Goal: Task Accomplishment & Management: Complete application form

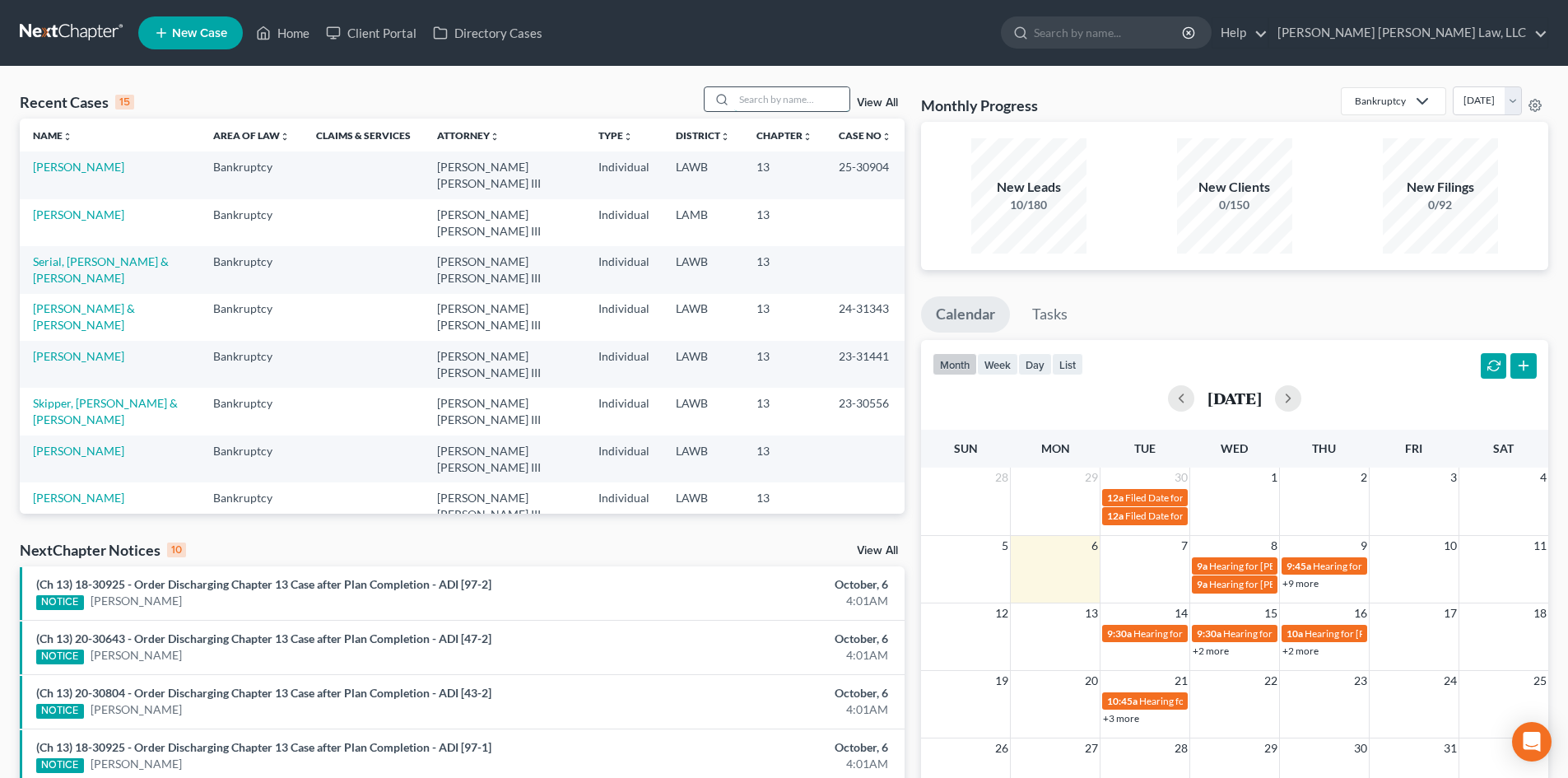
click at [785, 89] on input "search" at bounding box center [791, 99] width 116 height 24
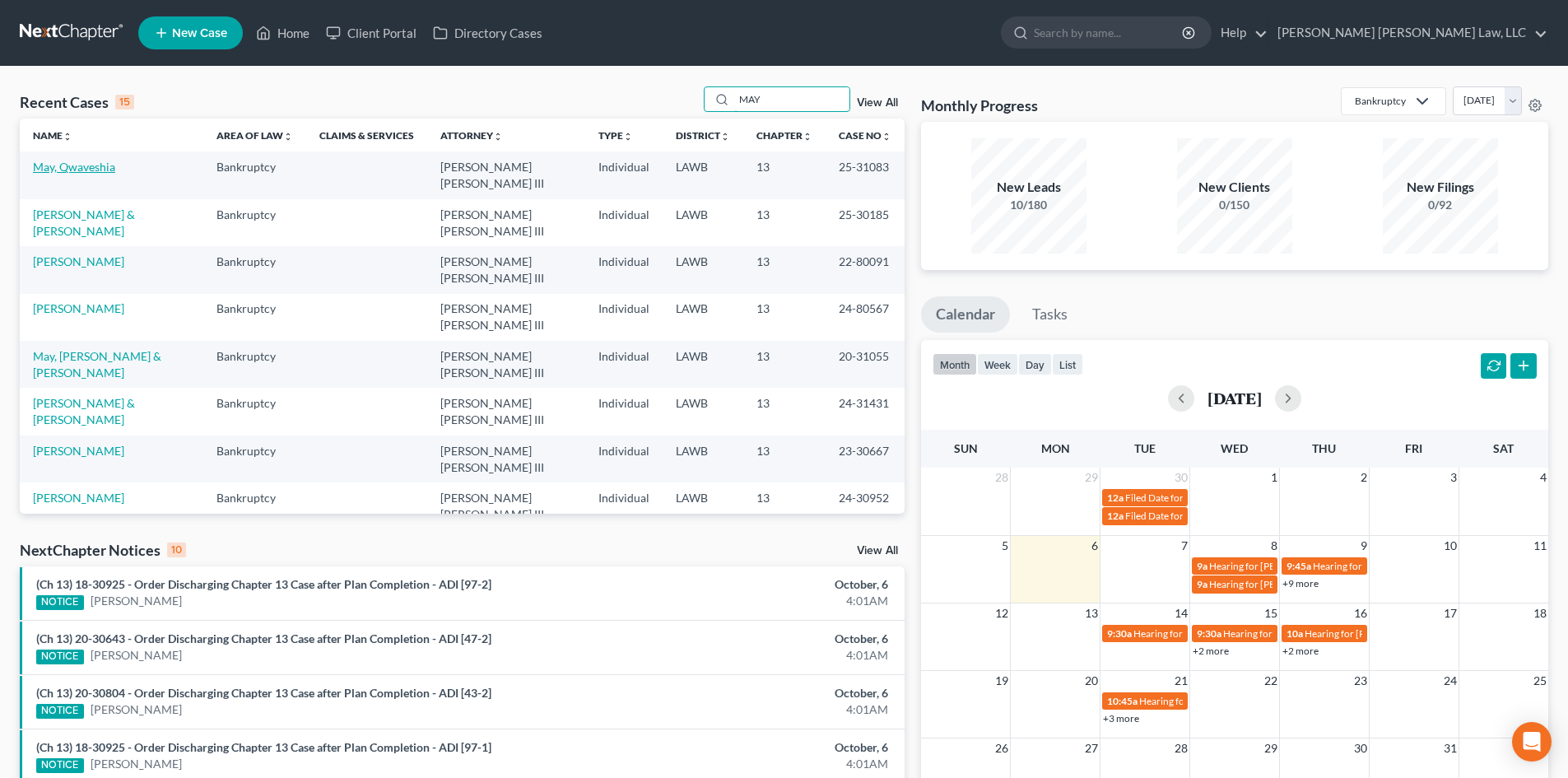
type input "MAY"
click at [56, 166] on link "May, Qwaveshia" at bounding box center [74, 167] width 82 height 14
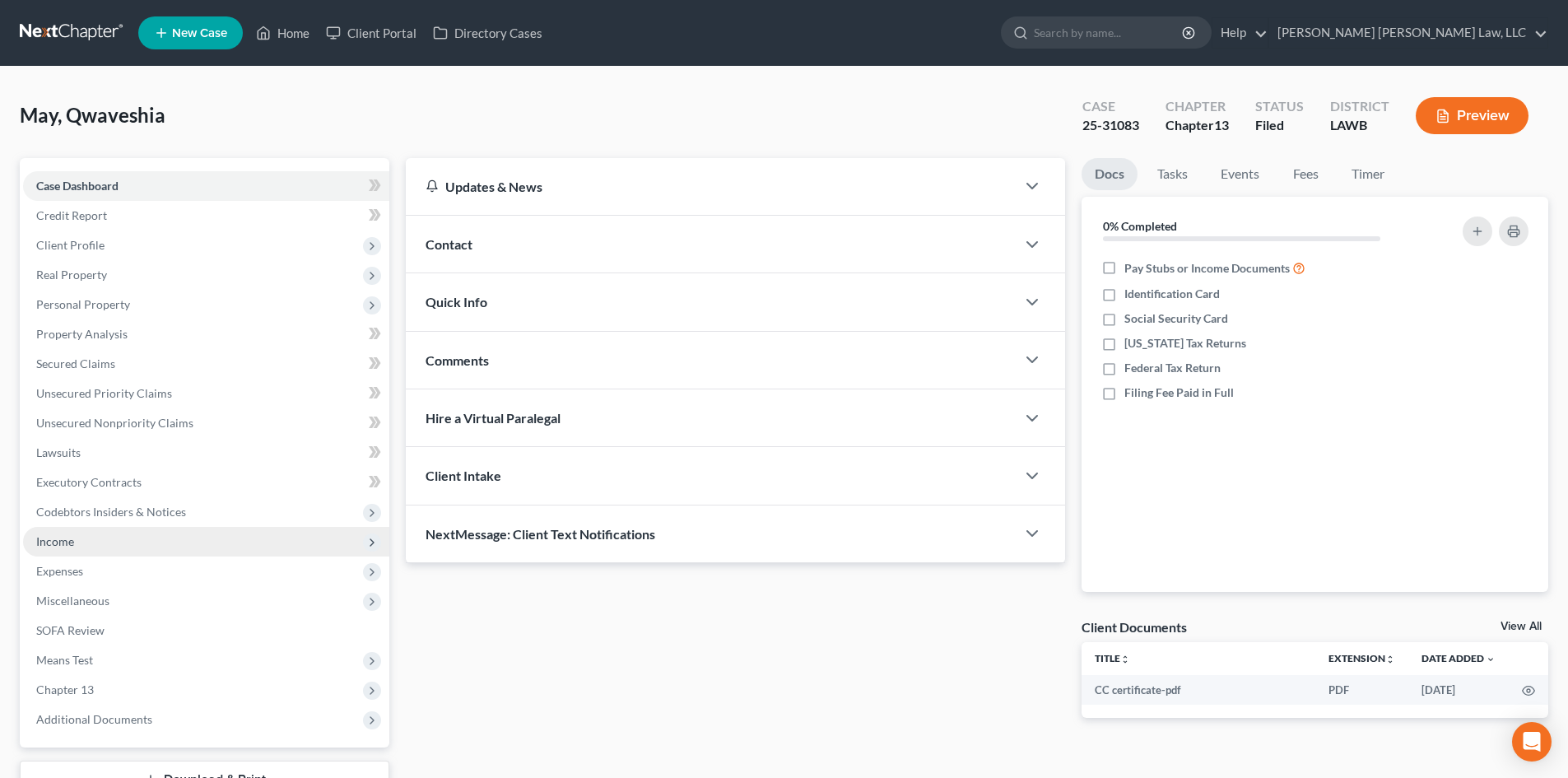
click at [104, 530] on span "Income" at bounding box center [206, 542] width 366 height 30
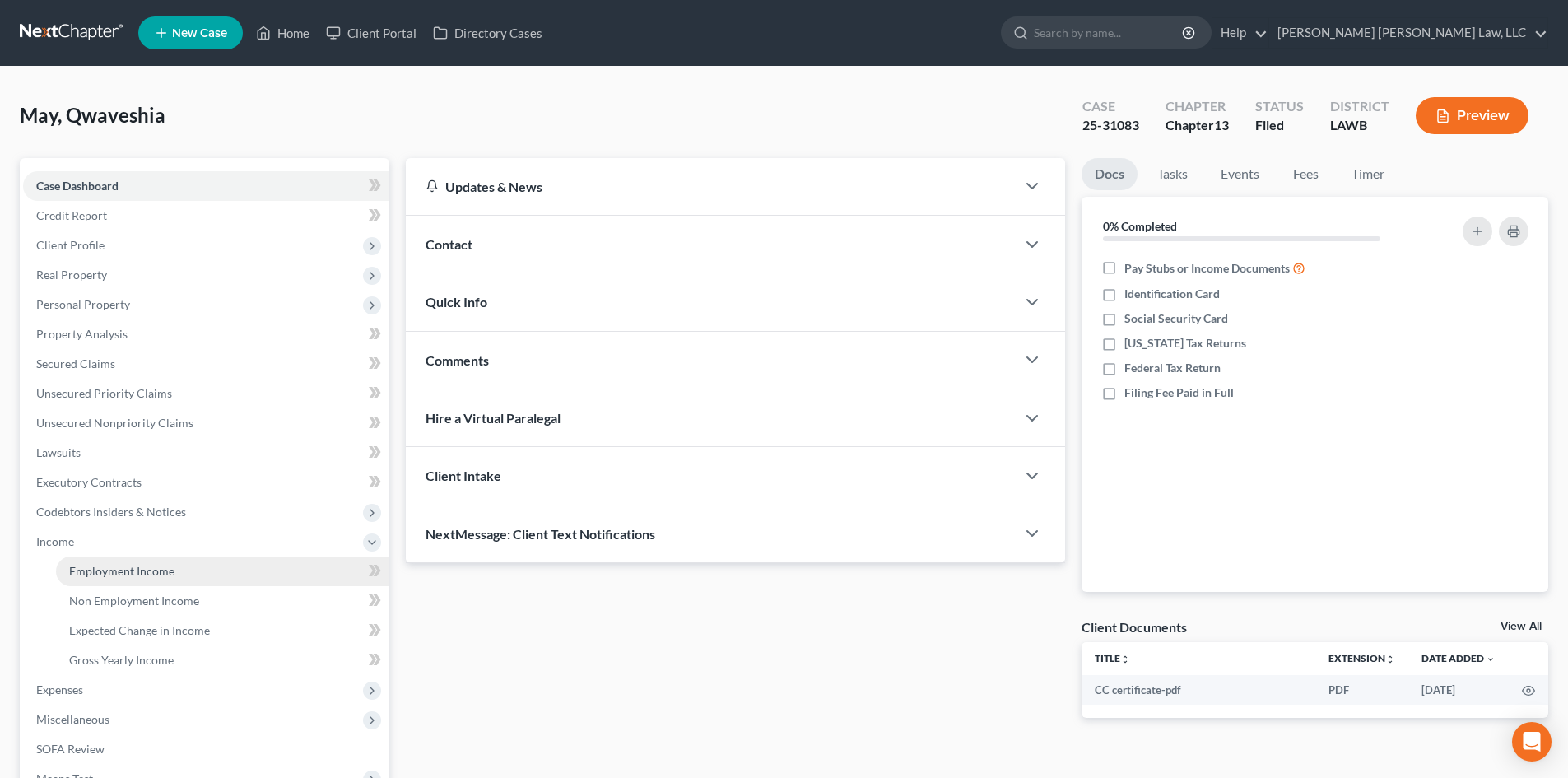
click at [111, 574] on span "Employment Income" at bounding box center [122, 571] width 105 height 14
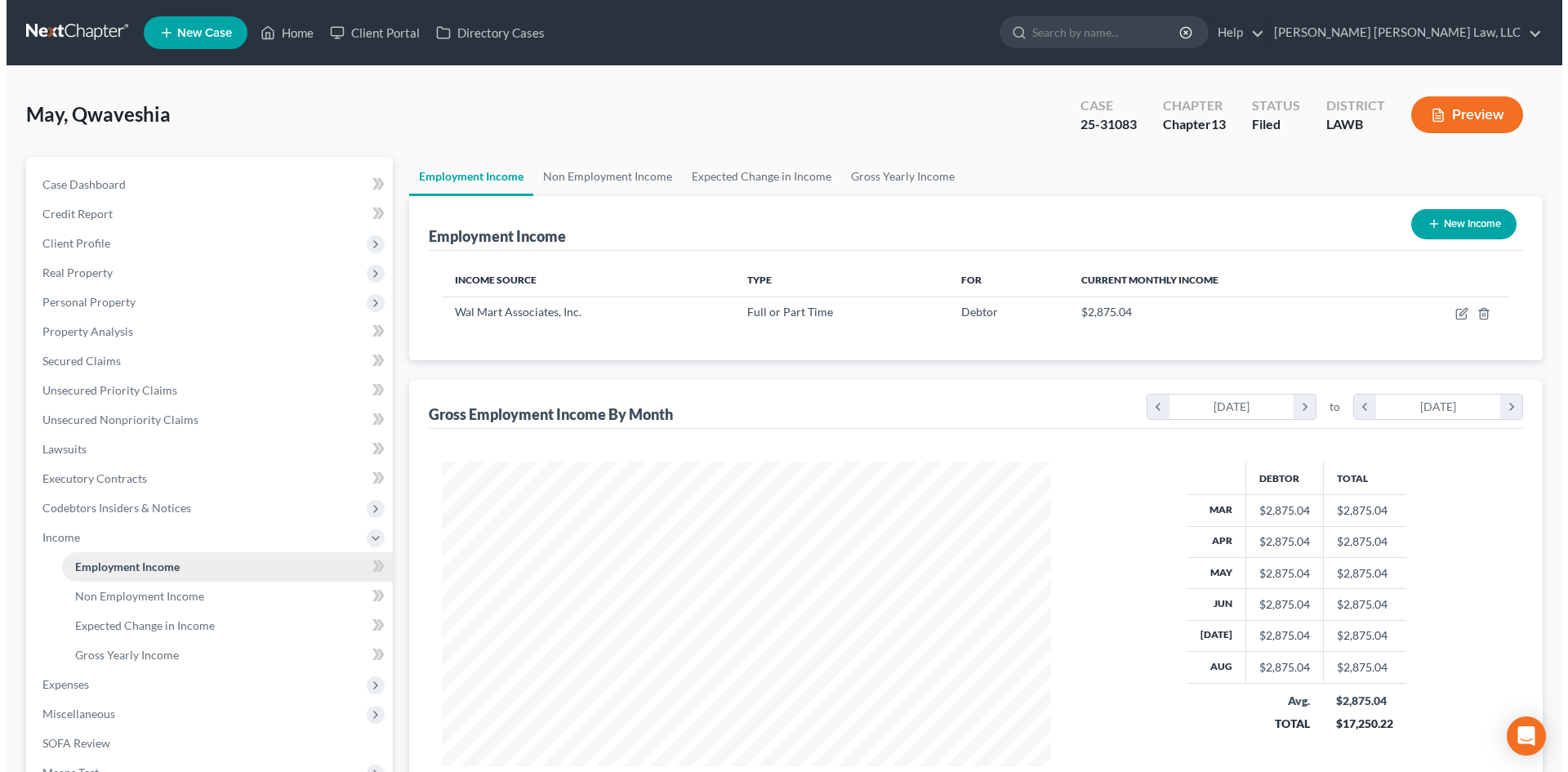
scroll to position [305, 642]
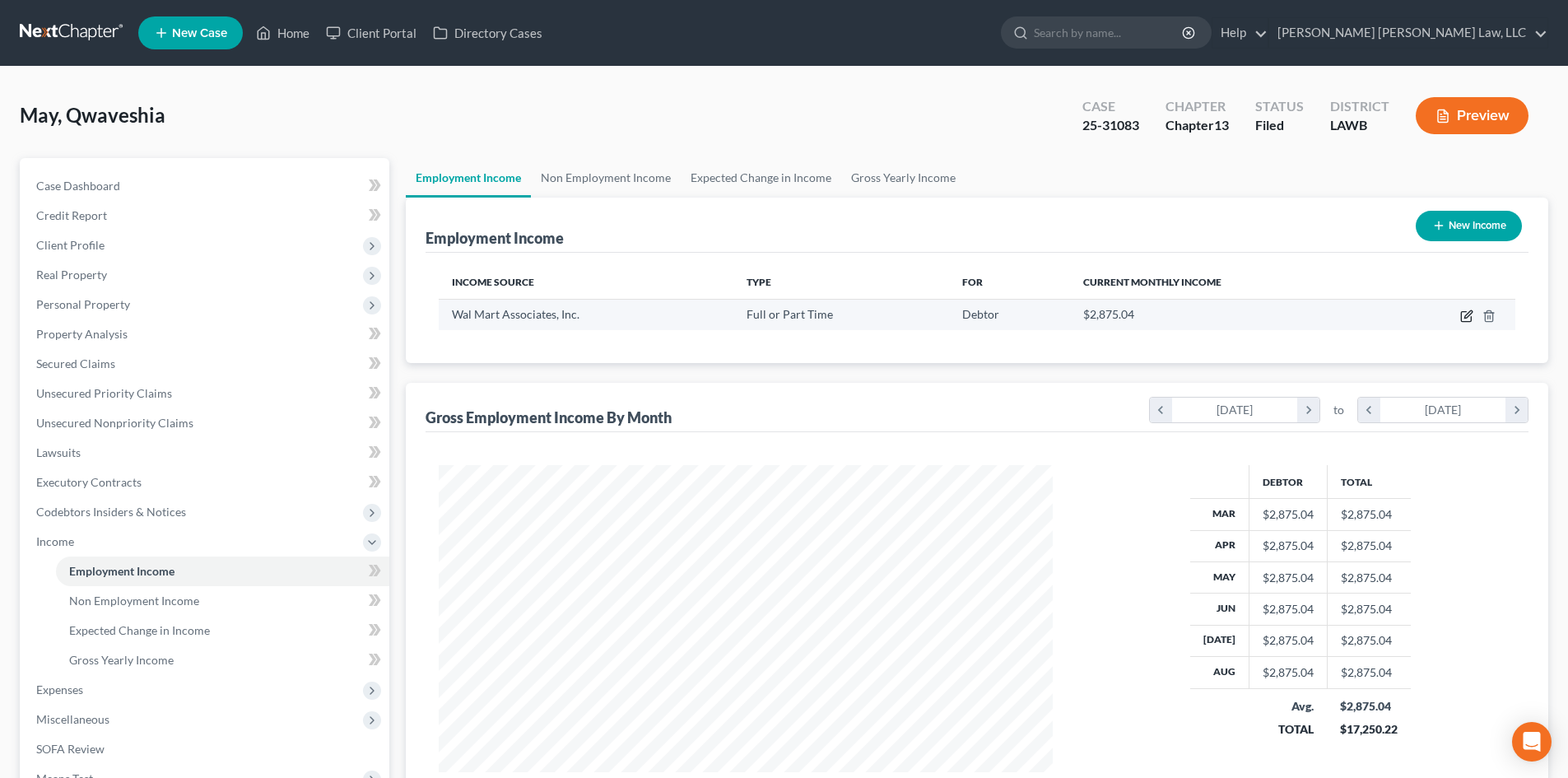
click at [1462, 318] on icon "button" at bounding box center [1466, 316] width 13 height 13
select select "0"
select select "2"
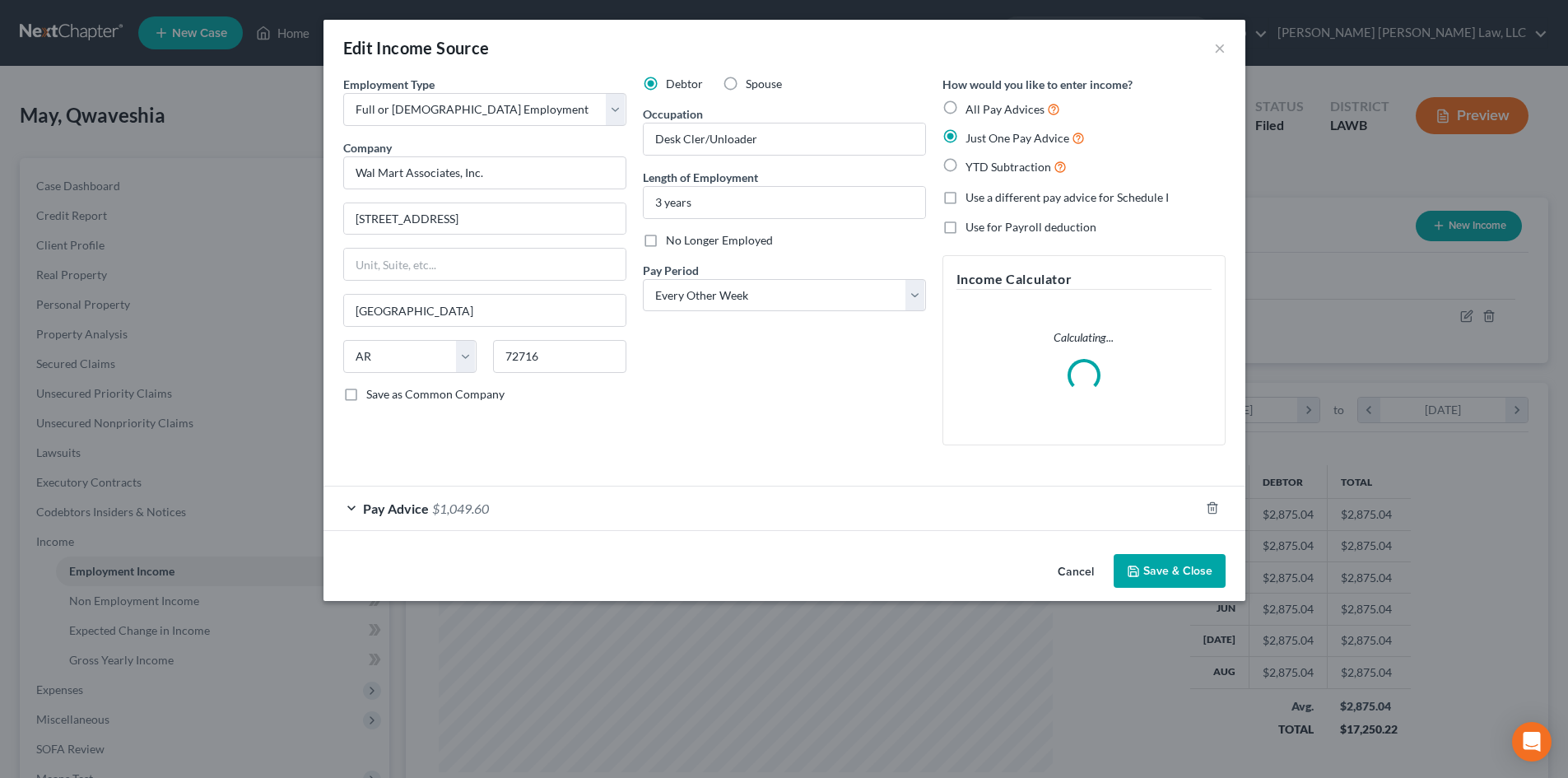
scroll to position [310, 653]
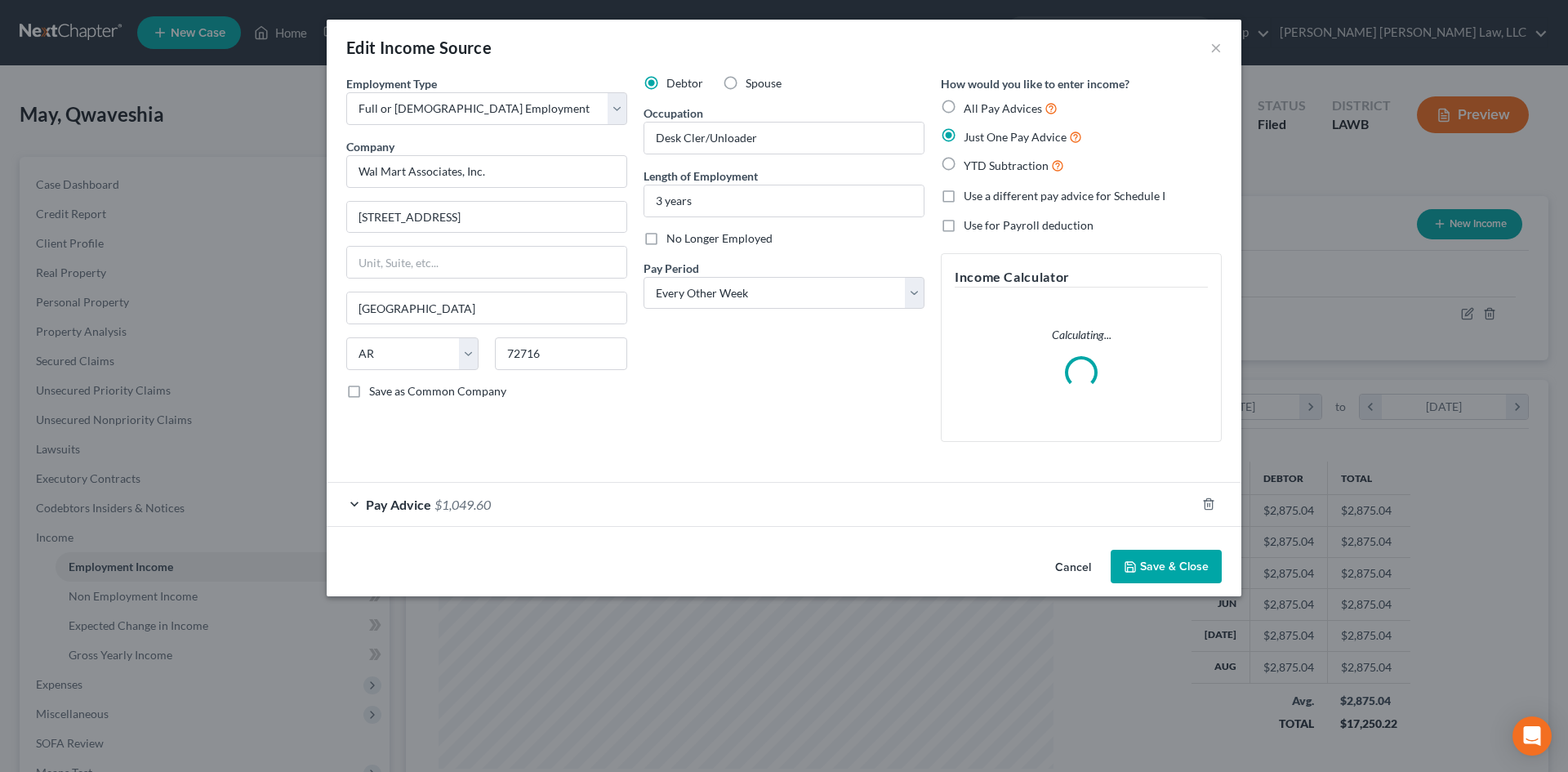
click at [727, 501] on div "Pay Advice $1,049.60" at bounding box center [761, 504] width 869 height 43
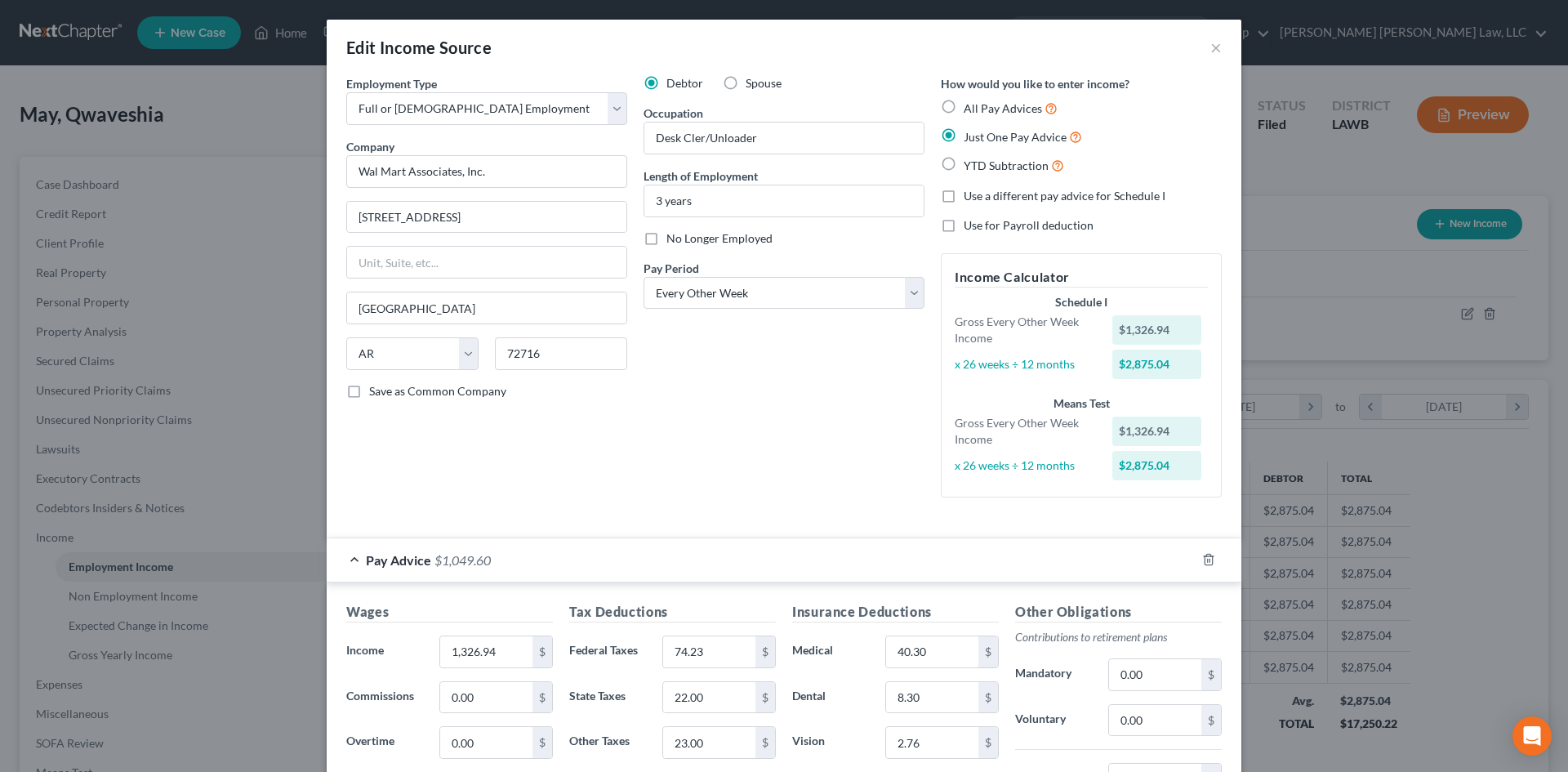
click at [1333, 98] on div "Edit Income Source × Employment Type * Select Full or [DEMOGRAPHIC_DATA] Employ…" at bounding box center [784, 386] width 1568 height 772
click at [1210, 50] on button "×" at bounding box center [1216, 47] width 11 height 19
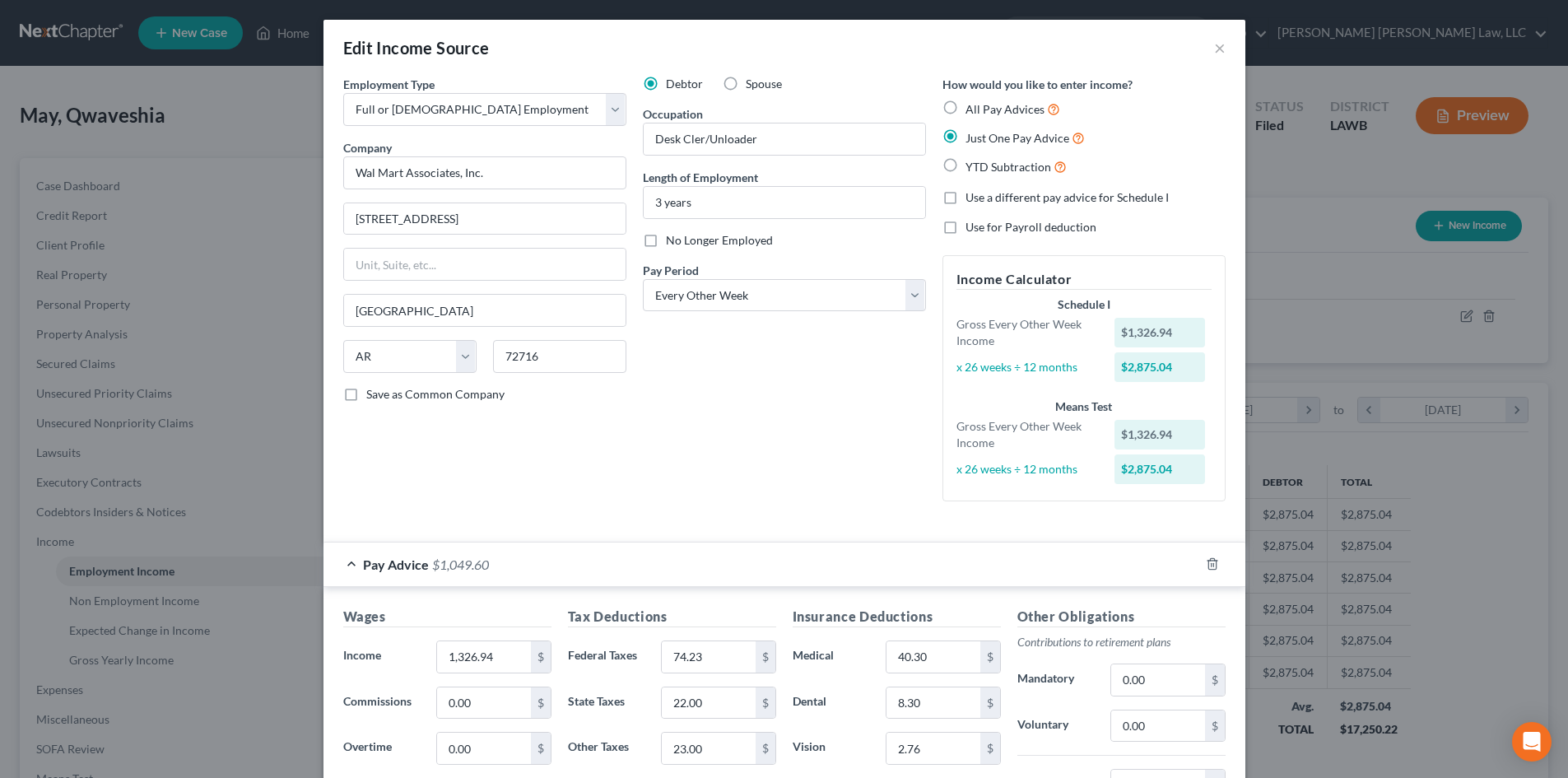
scroll to position [823211, 822372]
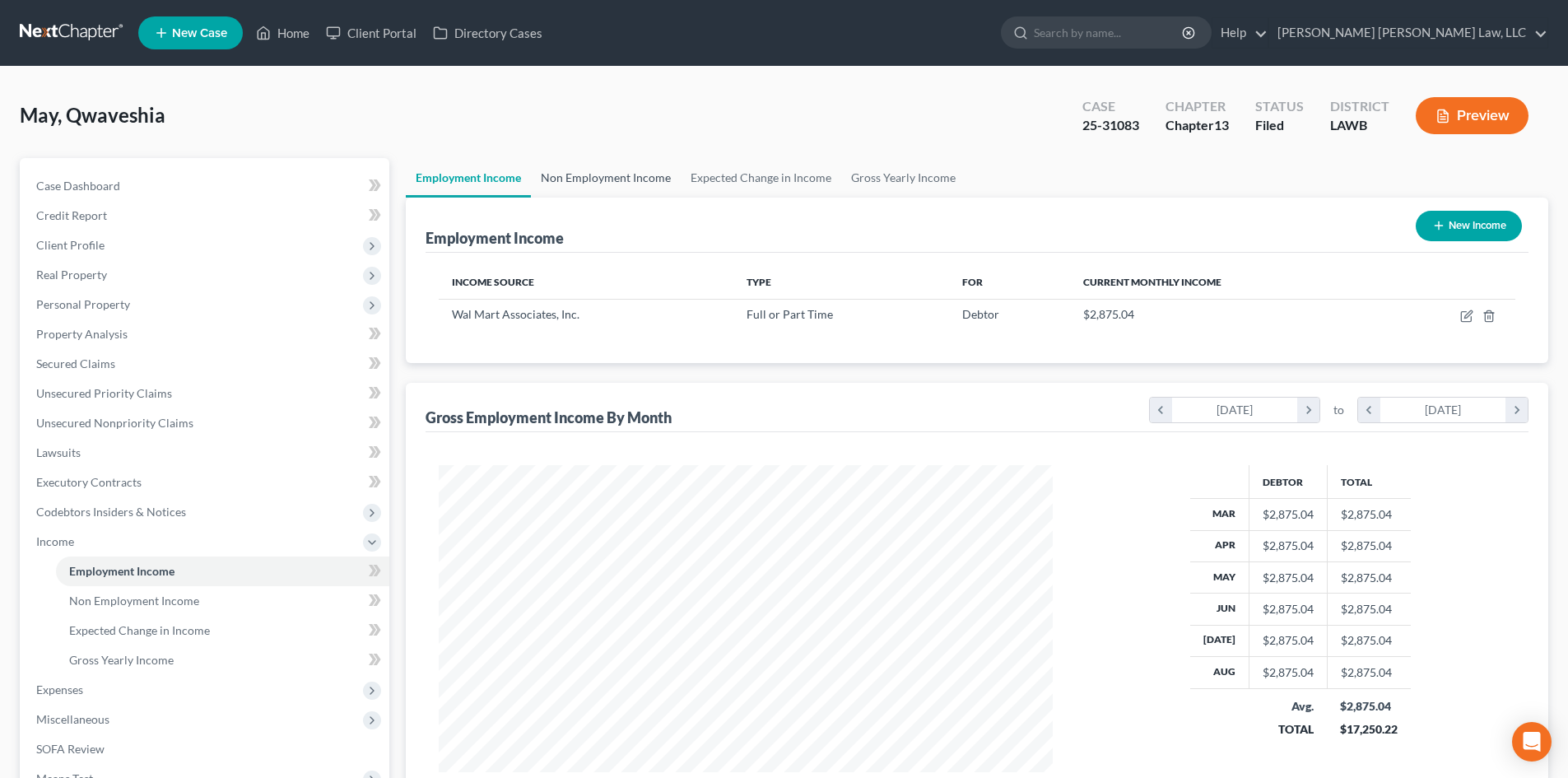
drag, startPoint x: 633, startPoint y: 183, endPoint x: 620, endPoint y: 191, distance: 15.3
click at [633, 183] on link "Non Employment Income" at bounding box center [606, 178] width 150 height 40
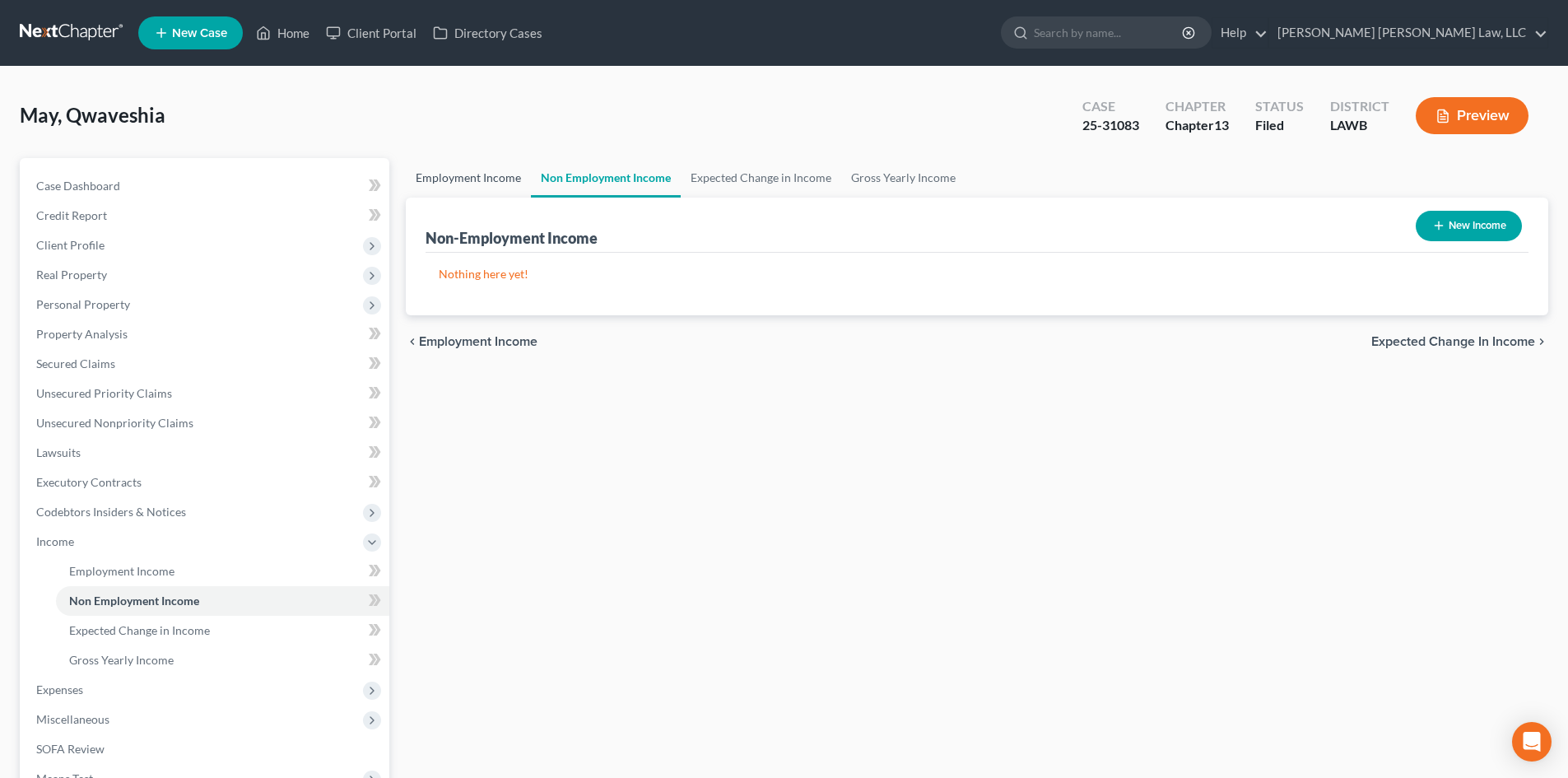
click at [472, 182] on link "Employment Income" at bounding box center [468, 178] width 125 height 40
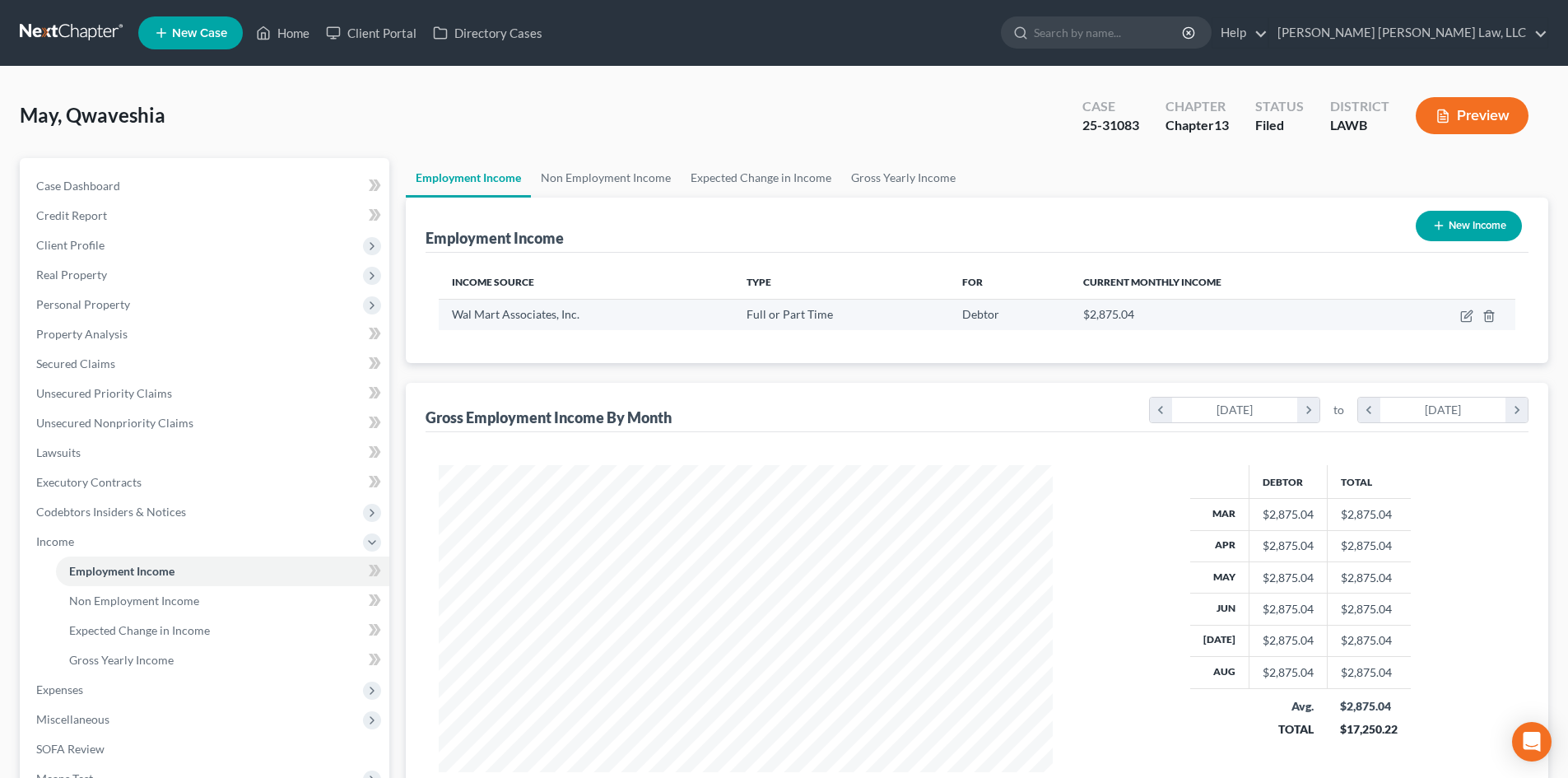
scroll to position [307, 647]
